Goal: Information Seeking & Learning: Learn about a topic

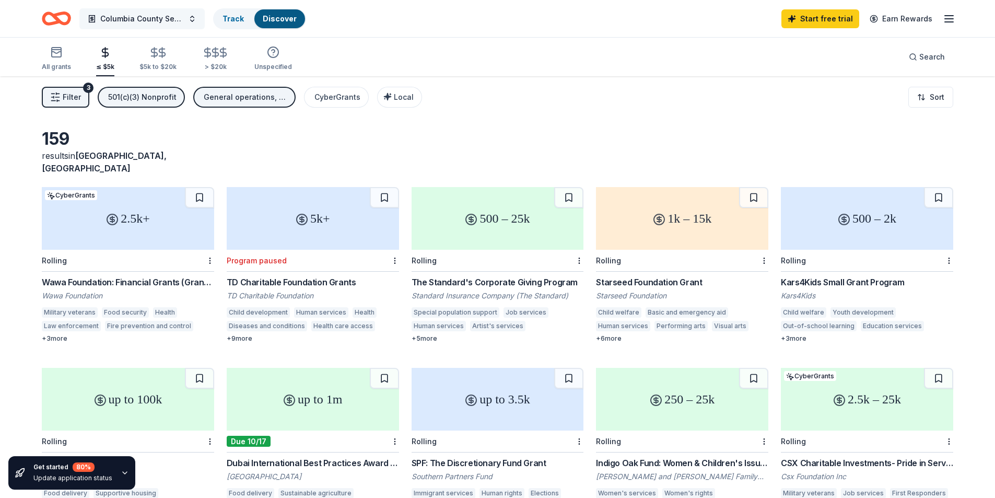
click at [176, 22] on span "Columbia County Senior Services Community Support" at bounding box center [142, 19] width 84 height 13
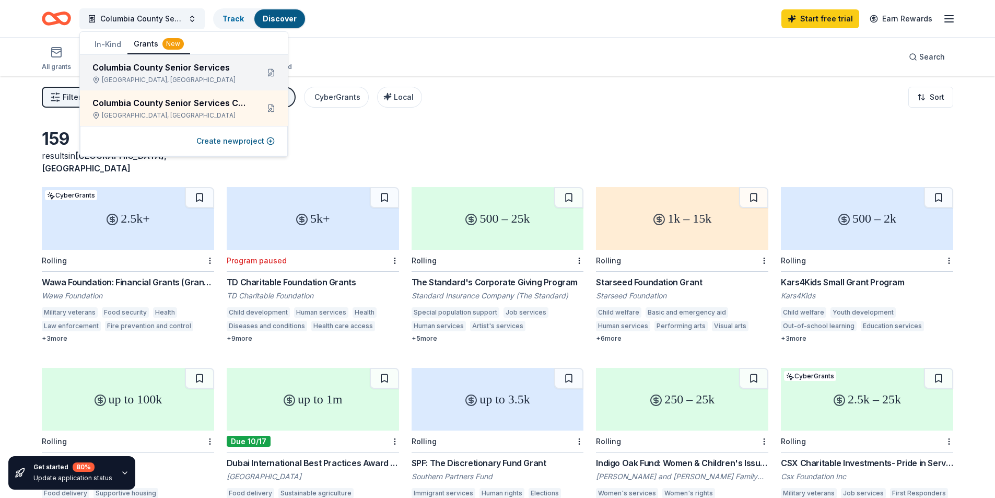
click at [165, 64] on div "Columbia County Senior Services" at bounding box center [171, 67] width 158 height 13
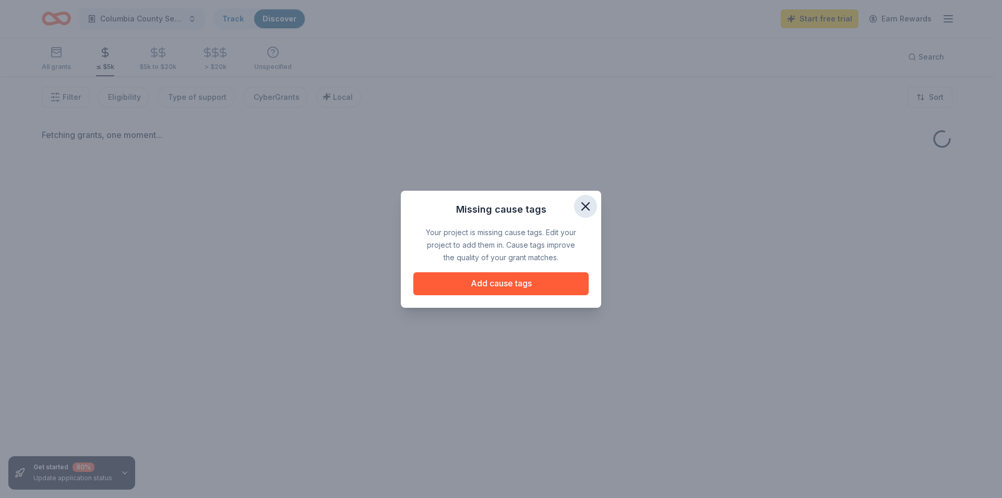
click at [586, 206] on icon "button" at bounding box center [585, 206] width 7 height 7
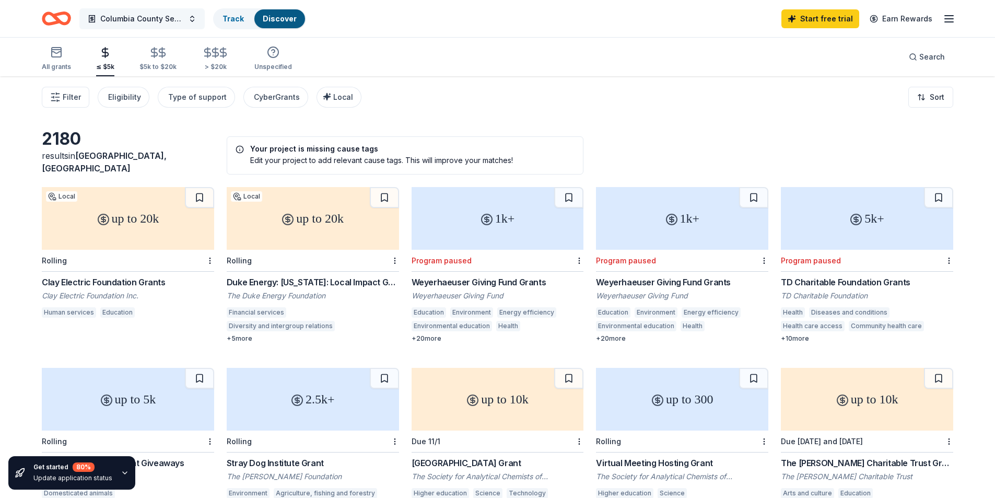
click at [151, 29] on button "Columbia County Senior Services" at bounding box center [141, 18] width 125 height 21
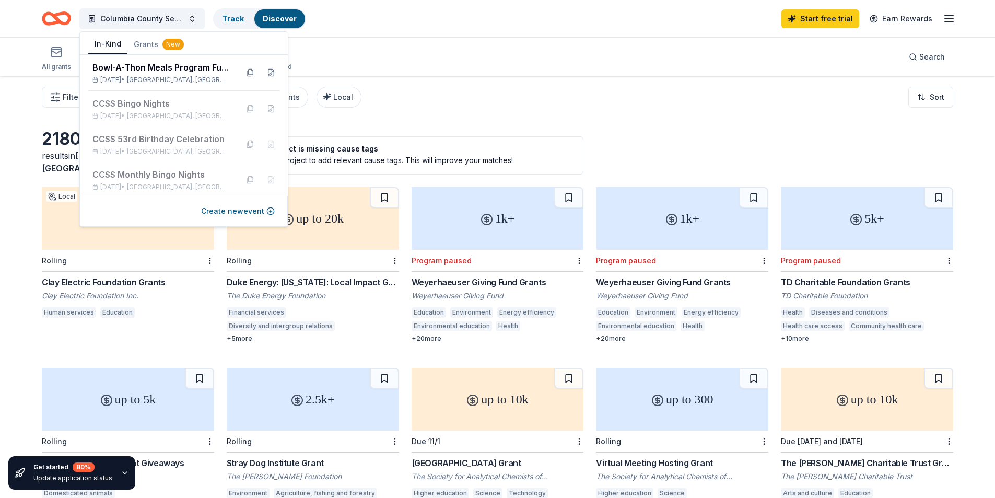
click at [114, 51] on button "In-Kind" at bounding box center [107, 44] width 39 height 20
click at [147, 76] on span "[GEOGRAPHIC_DATA], [GEOGRAPHIC_DATA]" at bounding box center [178, 80] width 102 height 8
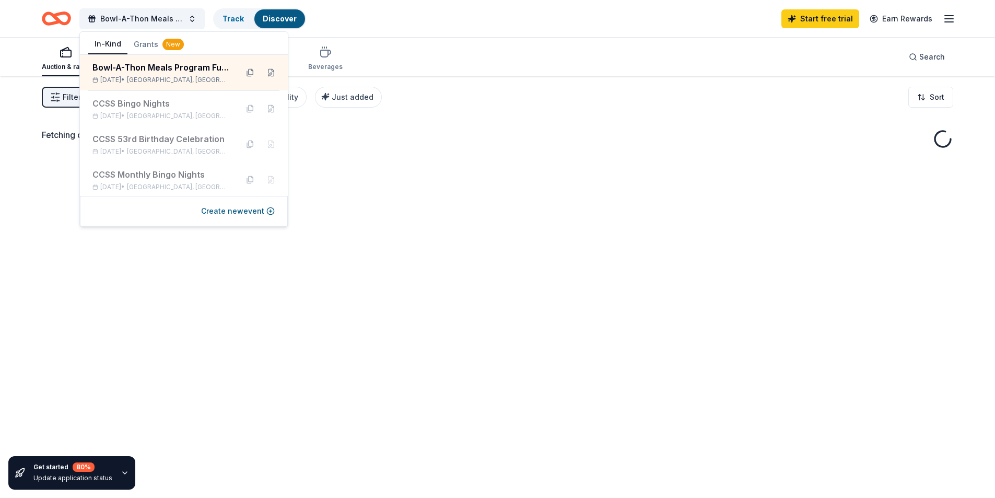
click at [576, 112] on div "Filter 2 Application methods Causes Eligibility Just added Sort" at bounding box center [497, 97] width 995 height 42
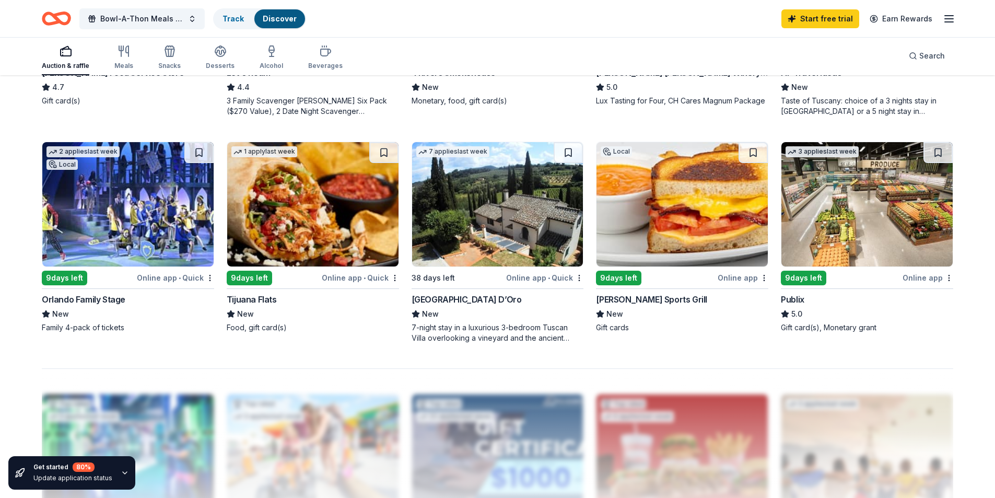
scroll to position [731, 0]
